Goal: Task Accomplishment & Management: Use online tool/utility

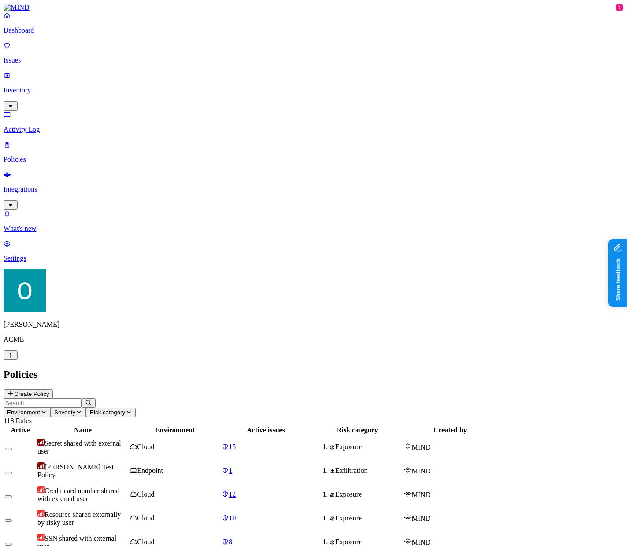
click at [82, 399] on input "text" at bounding box center [43, 403] width 78 height 9
type input "Access Key ID: AKIAGS2NP7YPQ53VVADC, Secret Access Key: wcWtaBl7njNAXLRP7uoLaLk…"
